Goal: Information Seeking & Learning: Understand process/instructions

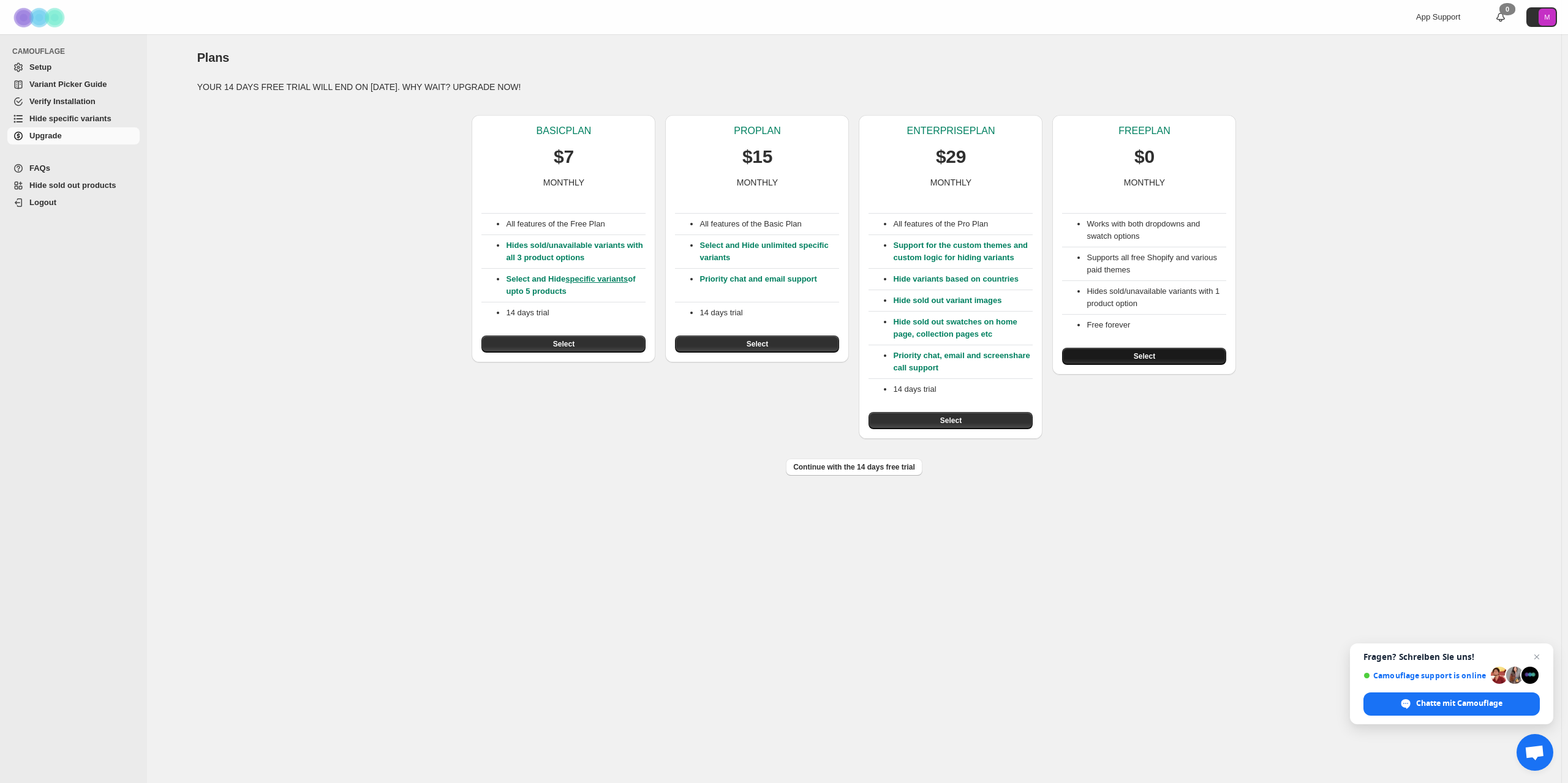
click at [1146, 359] on span "Select" at bounding box center [1144, 356] width 21 height 10
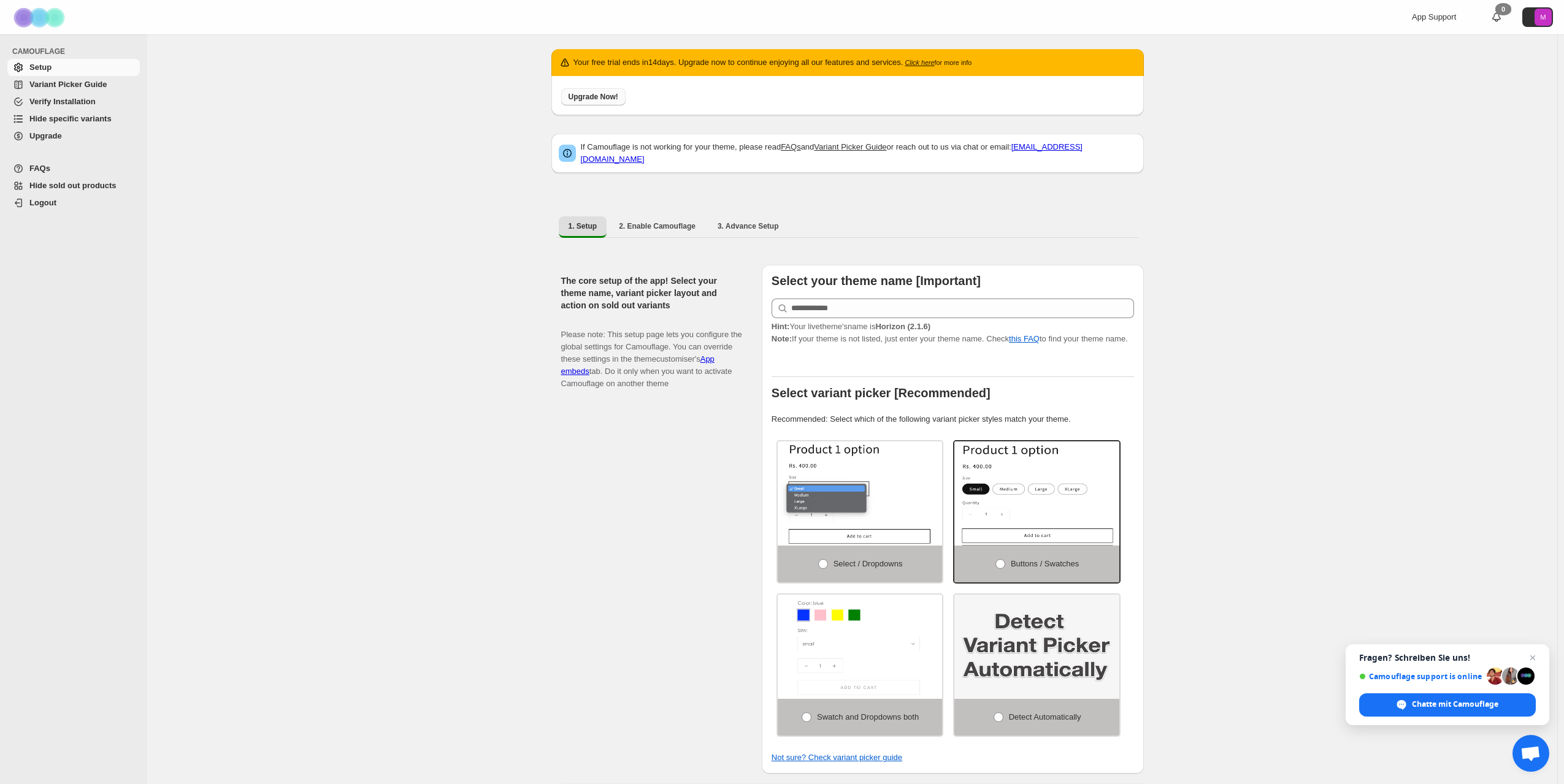
click at [589, 98] on span "Upgrade Now!" at bounding box center [594, 97] width 50 height 10
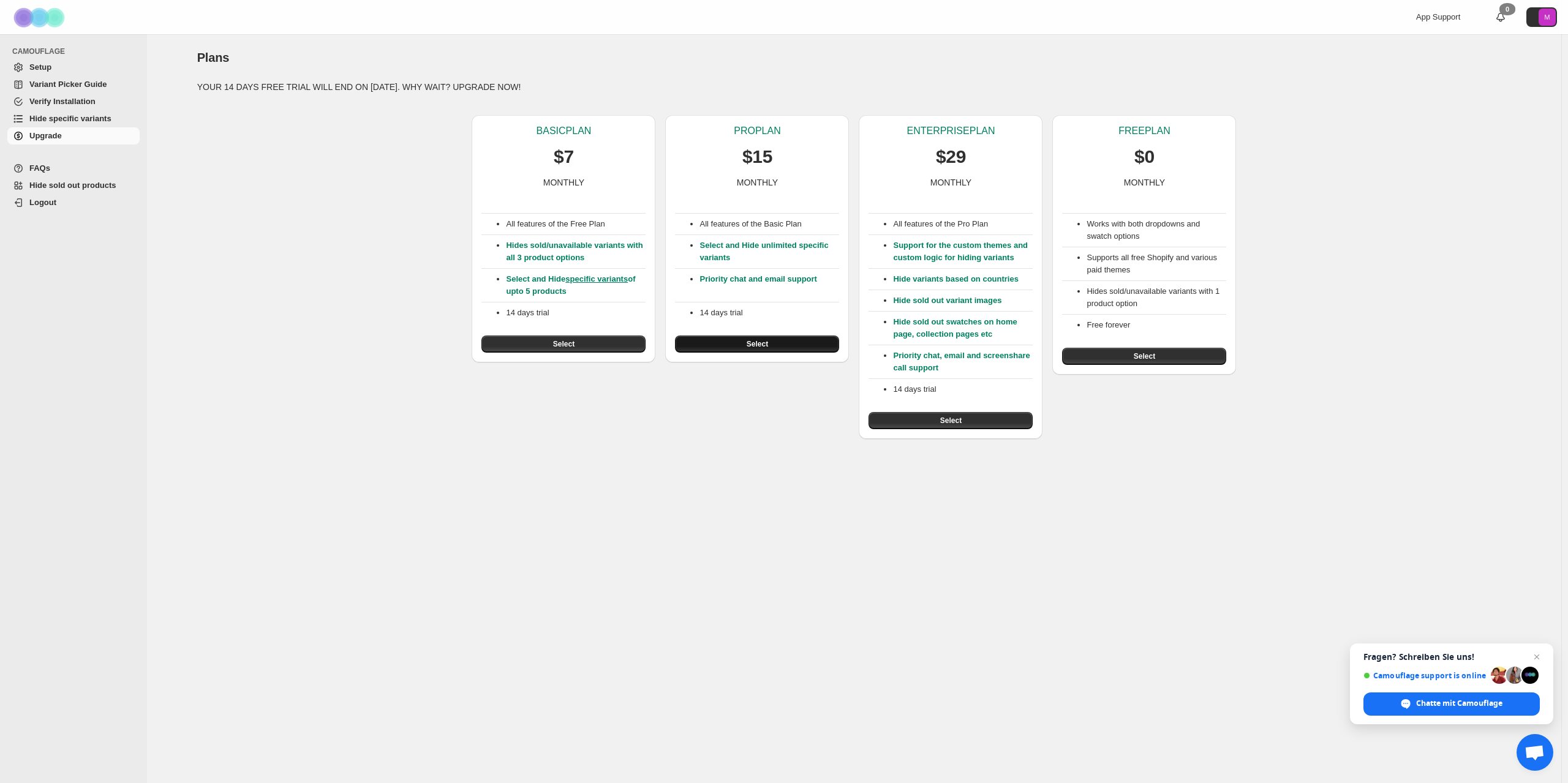
click at [755, 352] on button "Select" at bounding box center [757, 344] width 164 height 17
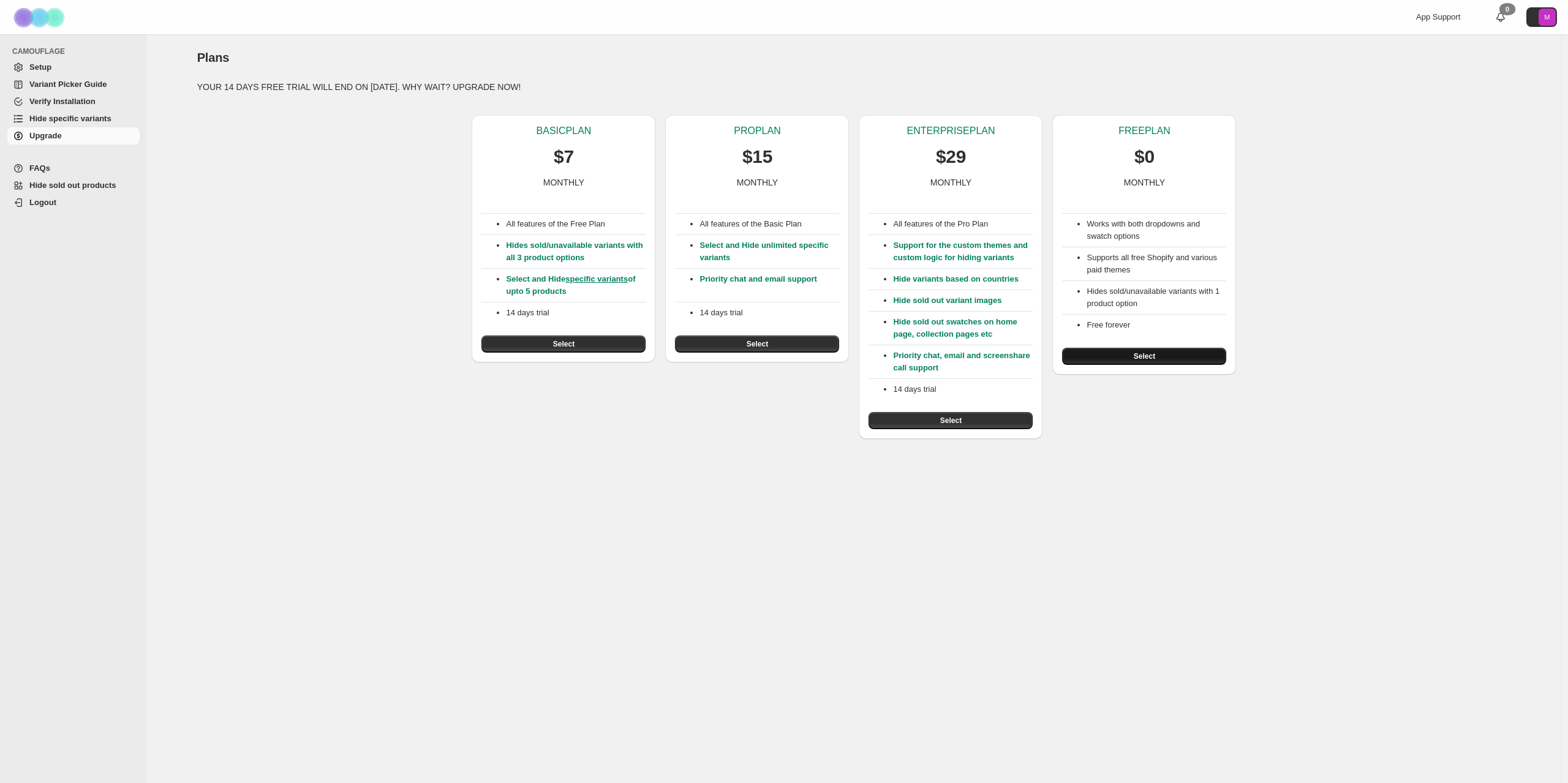
click at [1152, 361] on button "Select" at bounding box center [1144, 356] width 164 height 17
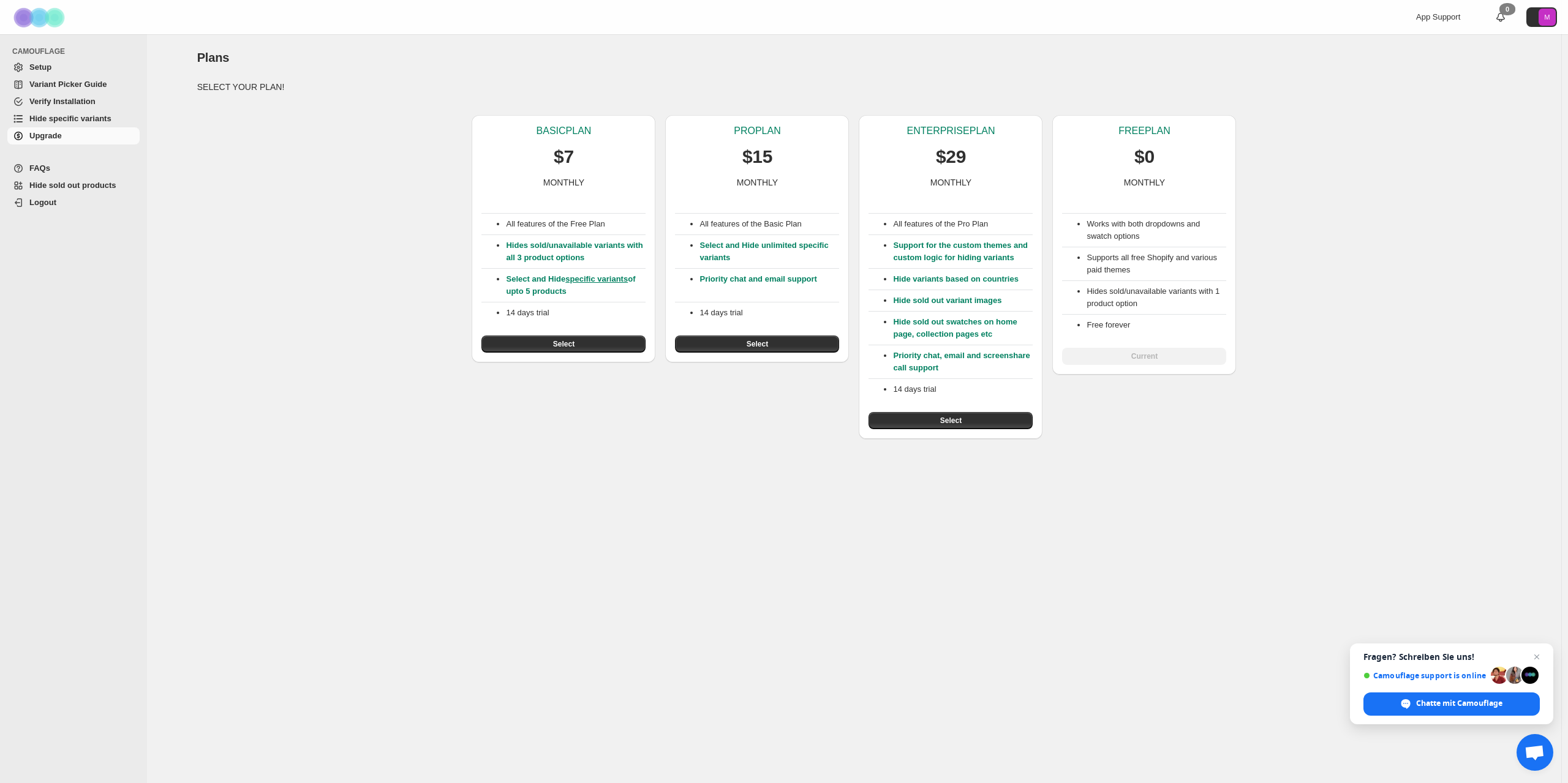
click at [1165, 385] on div "BASIC PLAN $7 MONTHLY All features of the Free Plan Hides sold/unavailable vari…" at bounding box center [849, 272] width 1324 height 333
click at [1145, 354] on div "Works with both dropdowns and swatch options Supports all free Shopify and vari…" at bounding box center [1144, 276] width 164 height 176
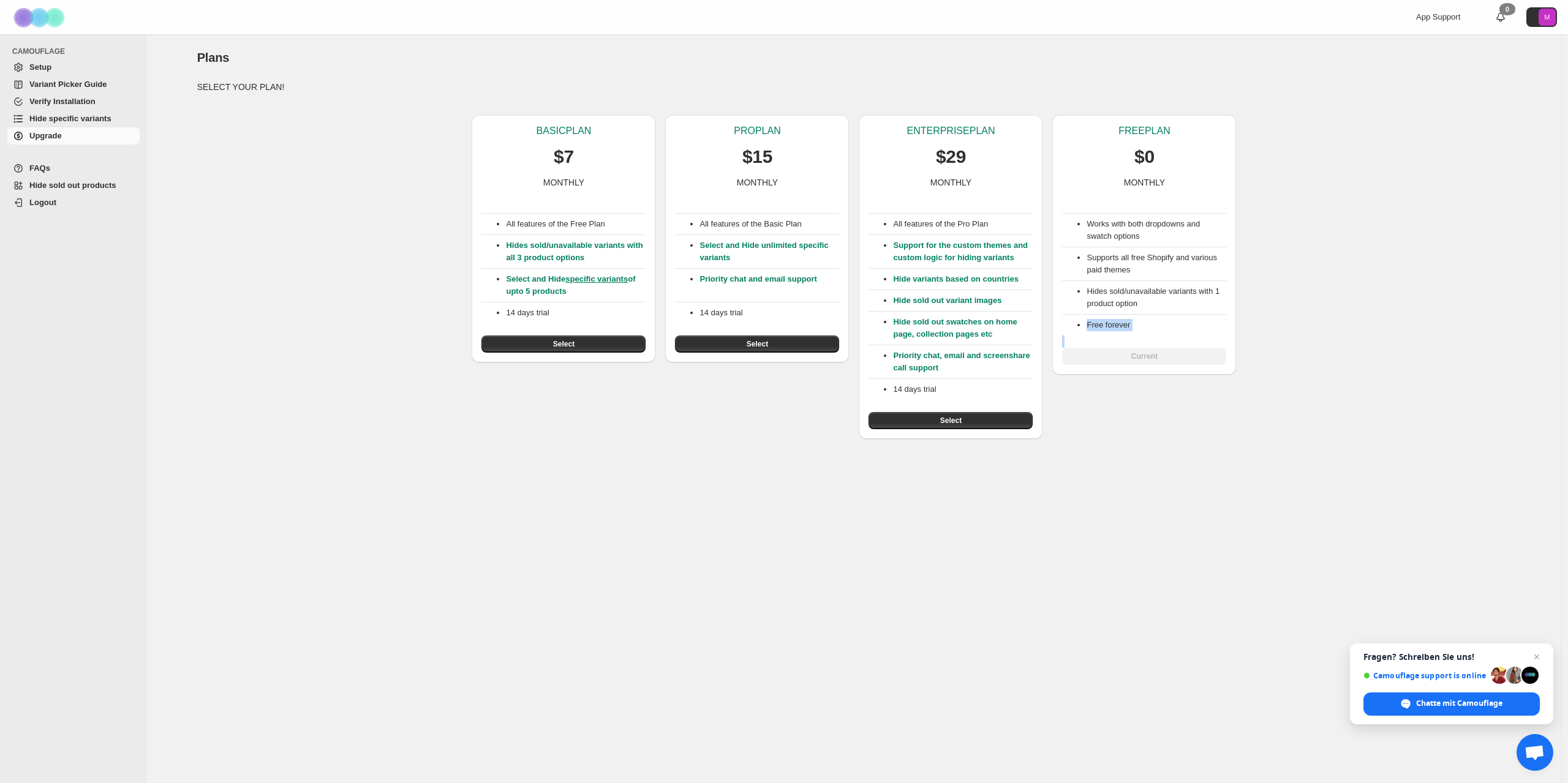
click at [1169, 397] on div "BASIC PLAN $7 MONTHLY All features of the Free Plan Hides sold/unavailable vari…" at bounding box center [849, 272] width 1324 height 333
click at [54, 71] on span "Setup" at bounding box center [83, 67] width 108 height 12
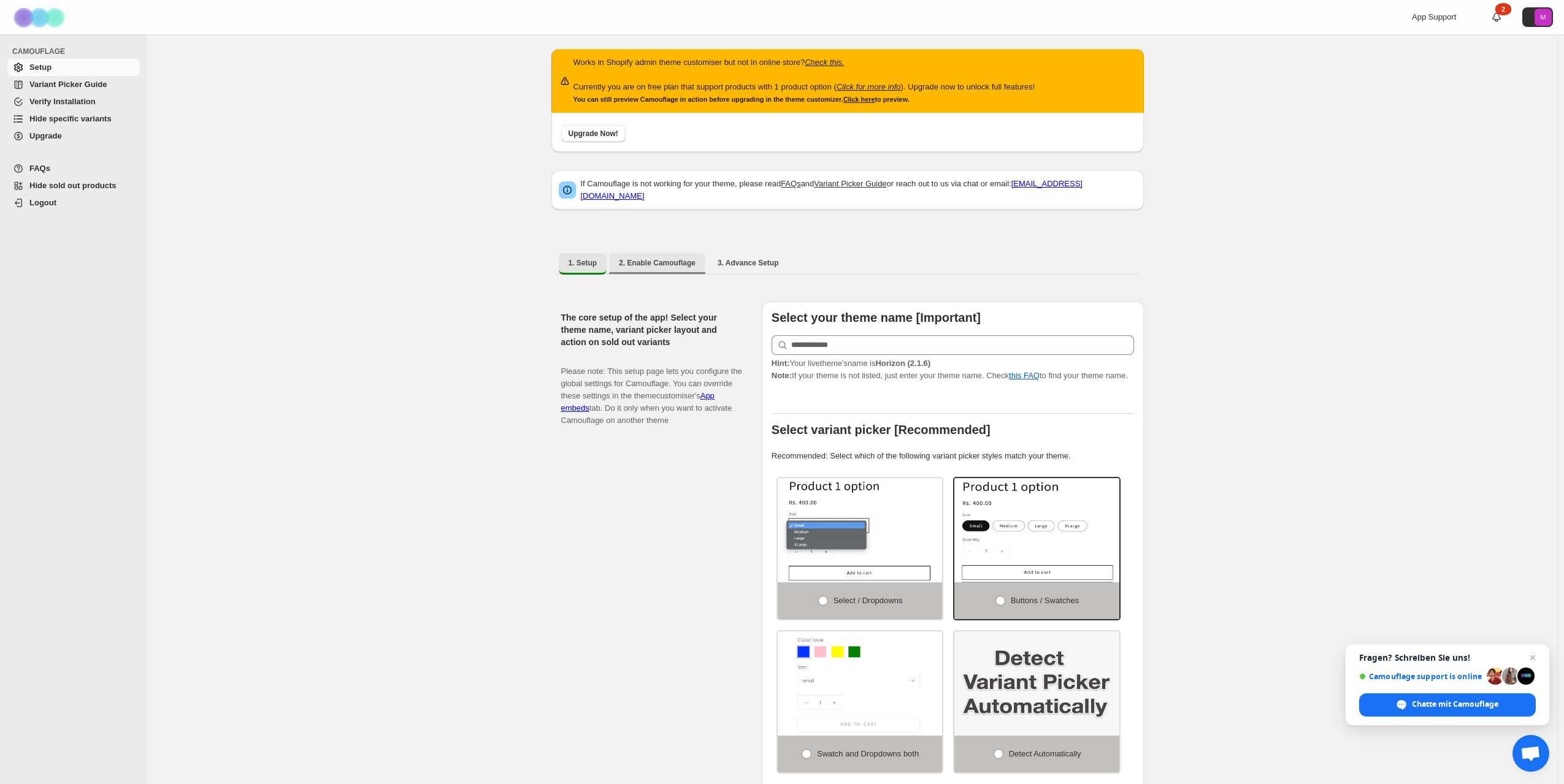
click at [630, 258] on span "2. Enable Camouflage" at bounding box center [657, 263] width 77 height 10
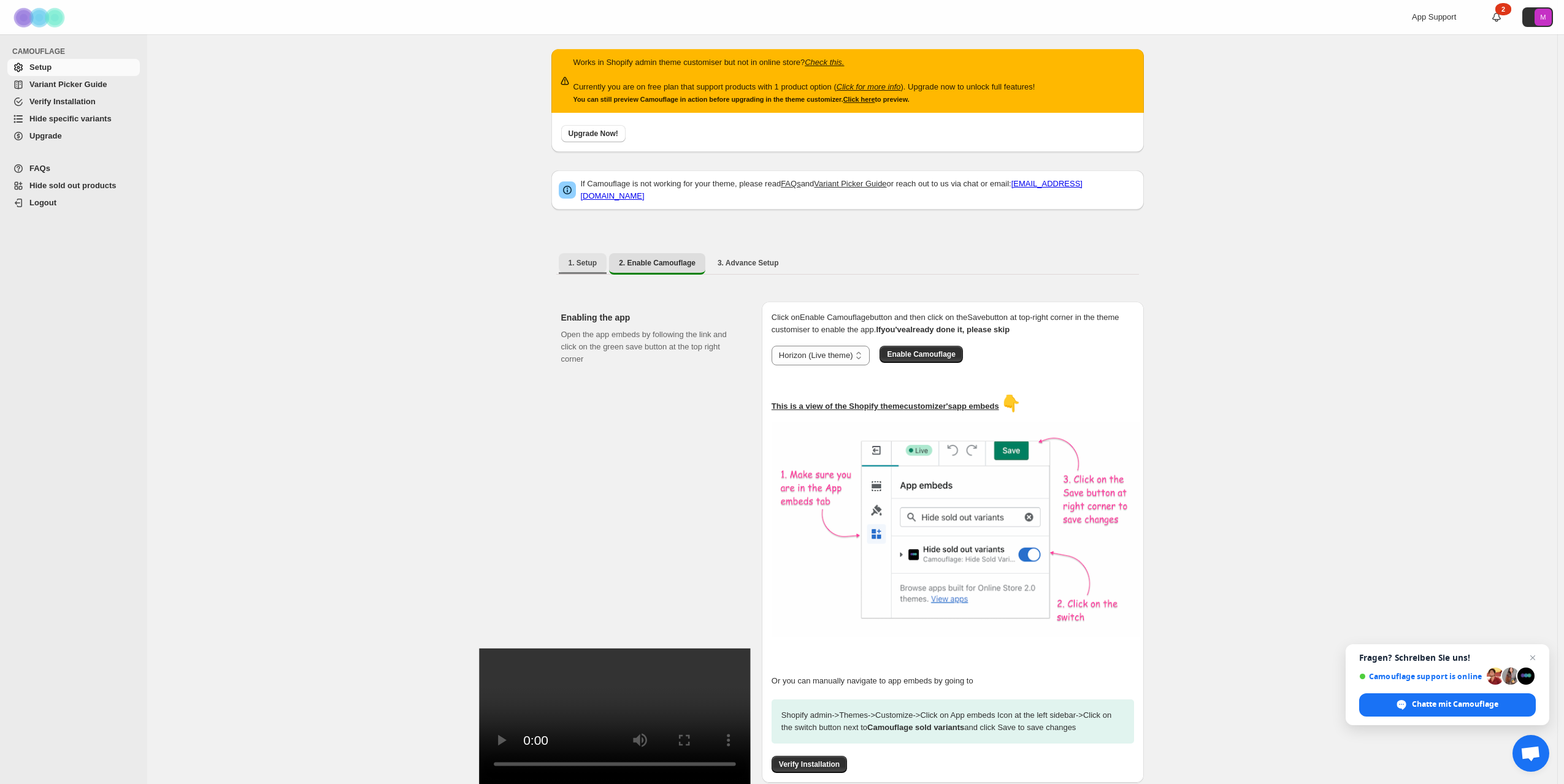
click at [582, 258] on span "1. Setup" at bounding box center [583, 263] width 29 height 10
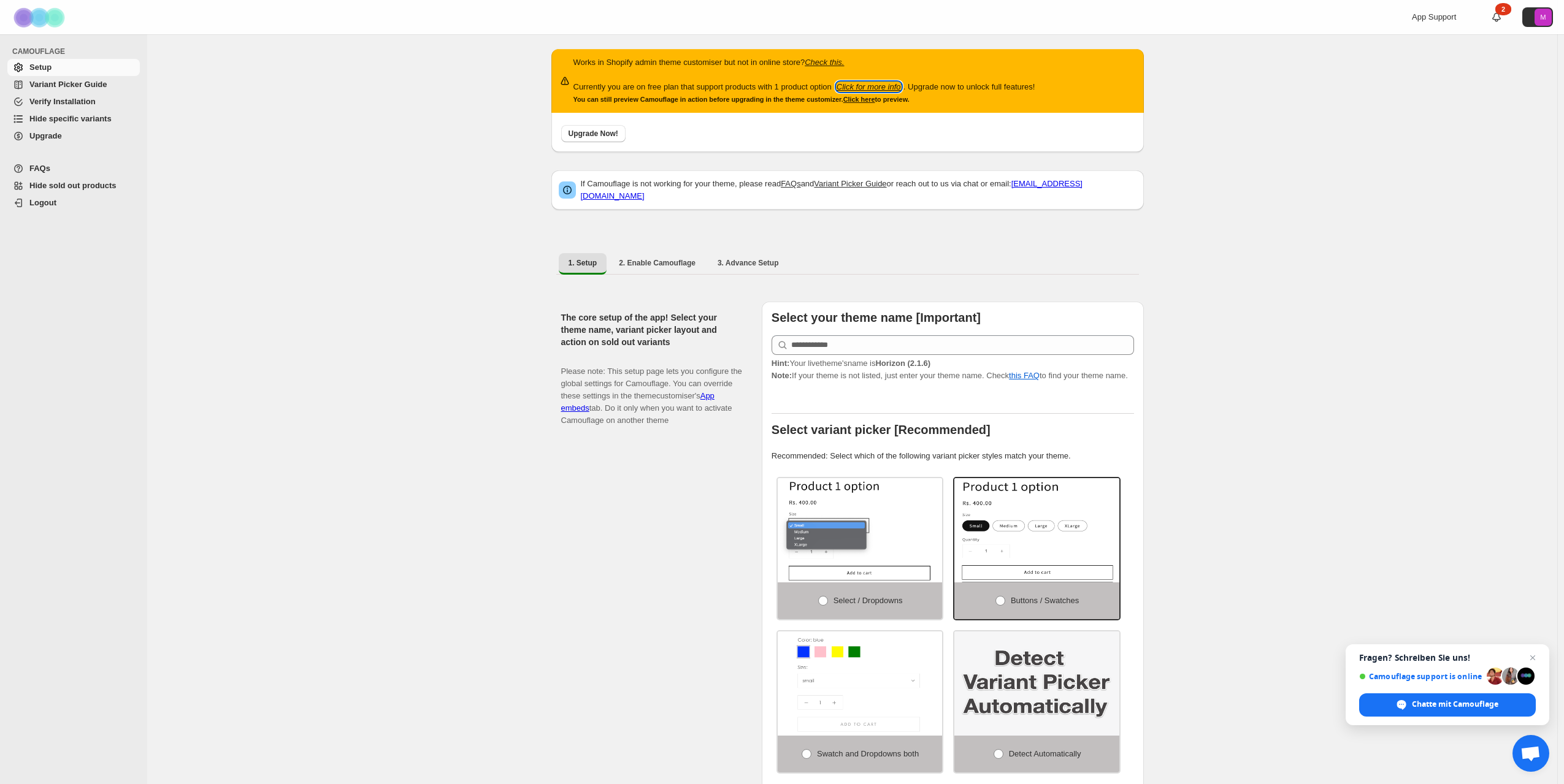
click at [872, 87] on icon "Click for more info" at bounding box center [869, 87] width 64 height 9
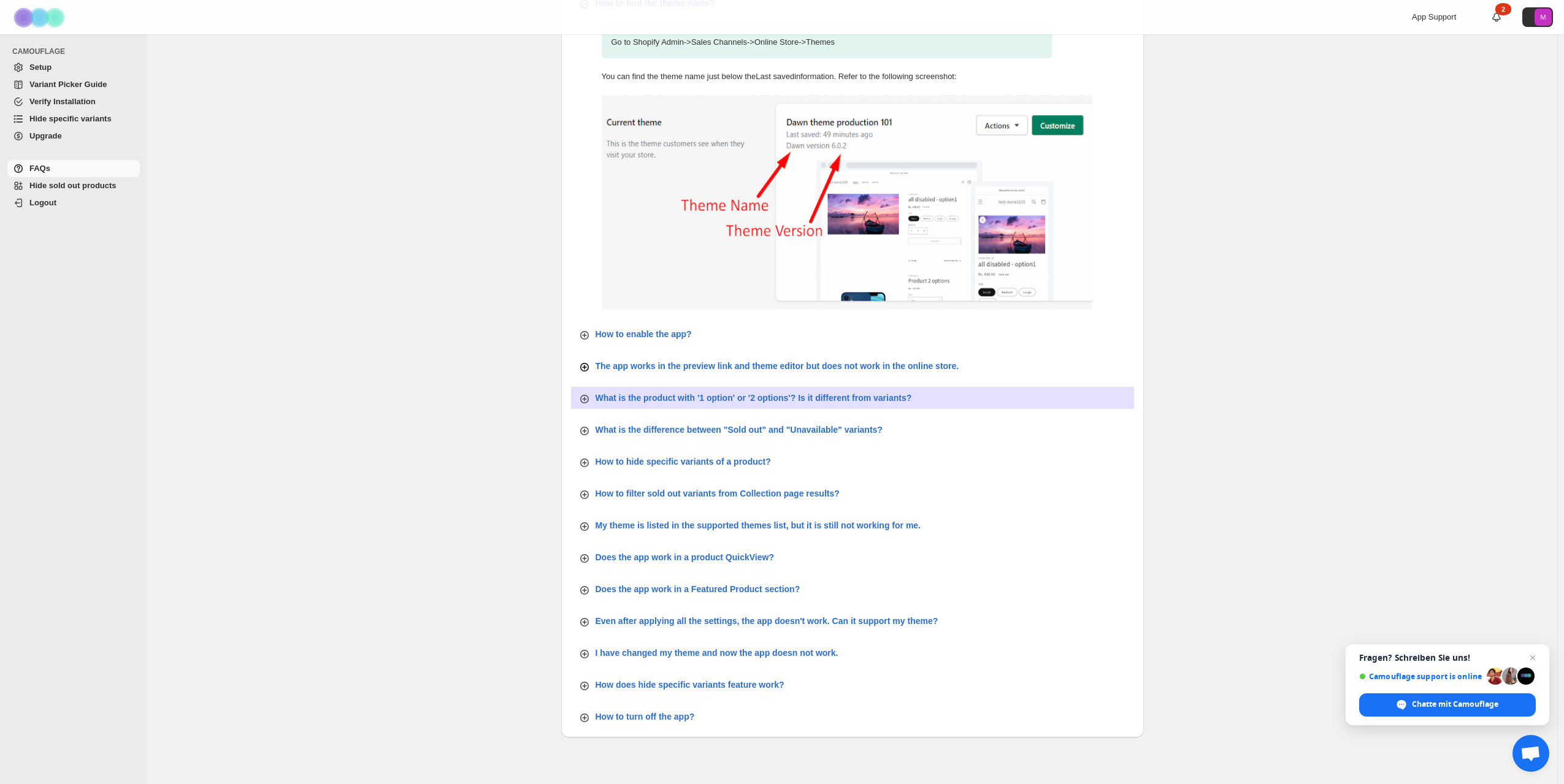
scroll to position [147, 0]
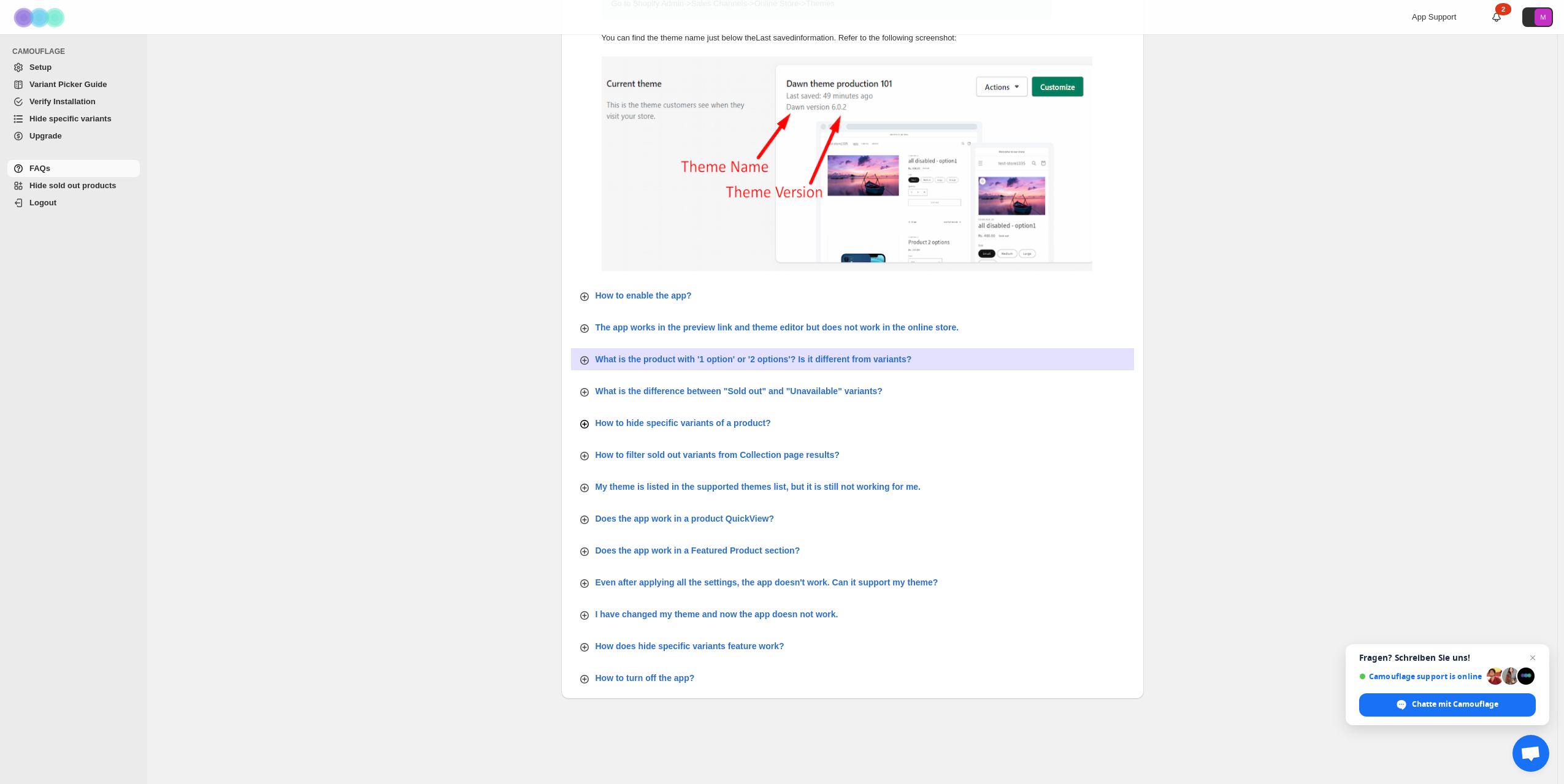
click at [747, 425] on p "How to hide specific variants of a product?" at bounding box center [684, 423] width 176 height 12
click at [747, 425] on p "How to hide specific variants of a product?" at bounding box center [684, 423] width 176 height 12
